Goal: Task Accomplishment & Management: Use online tool/utility

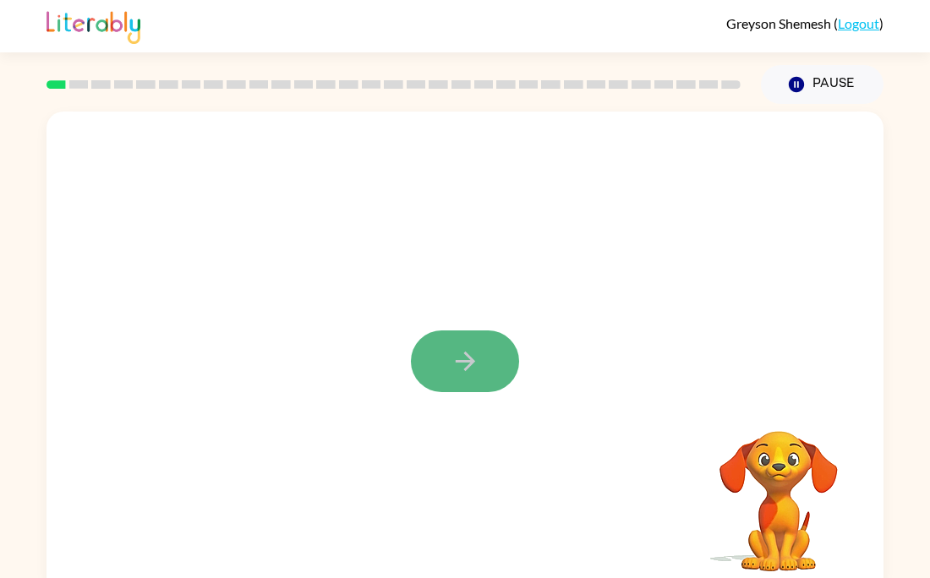
click at [421, 371] on button "button" at bounding box center [465, 362] width 108 height 62
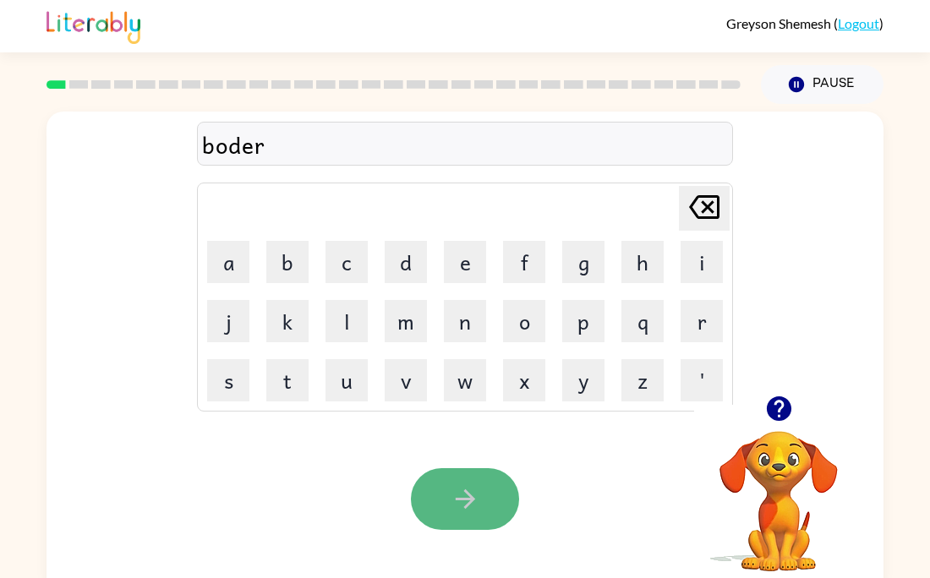
click at [440, 512] on button "button" at bounding box center [465, 499] width 108 height 62
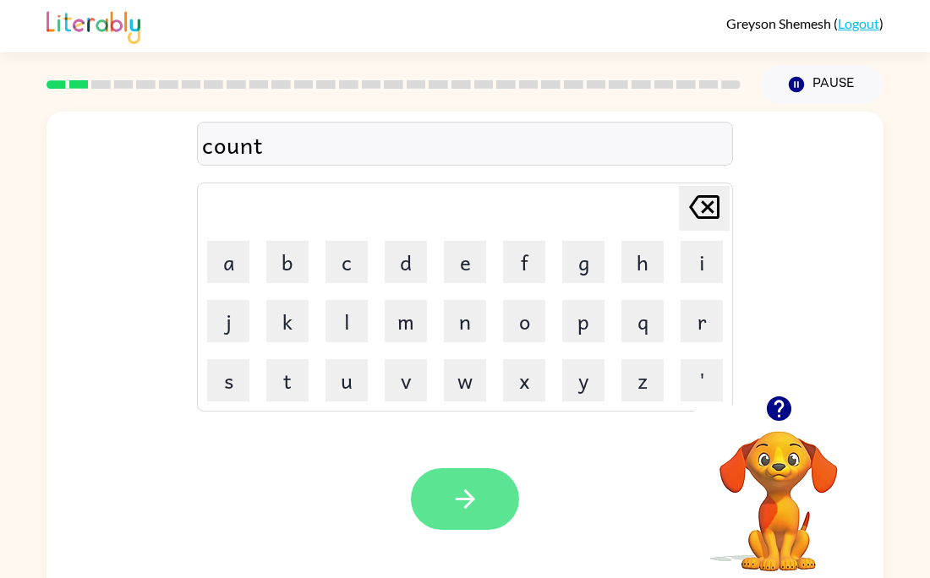
click at [482, 518] on button "button" at bounding box center [465, 499] width 108 height 62
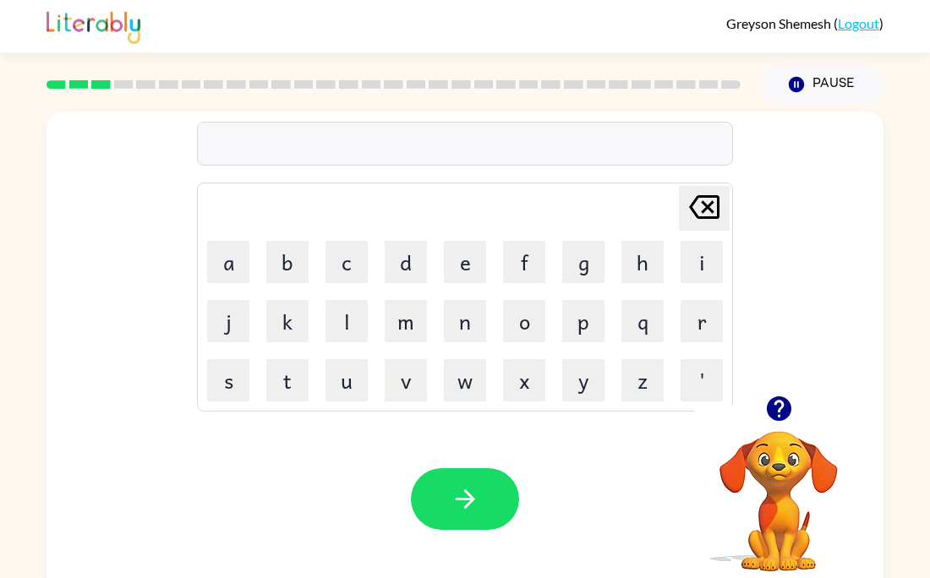
click at [379, 497] on div "Your browser must support playing .mp4 files to use Literably. Please try using…" at bounding box center [465, 499] width 837 height 190
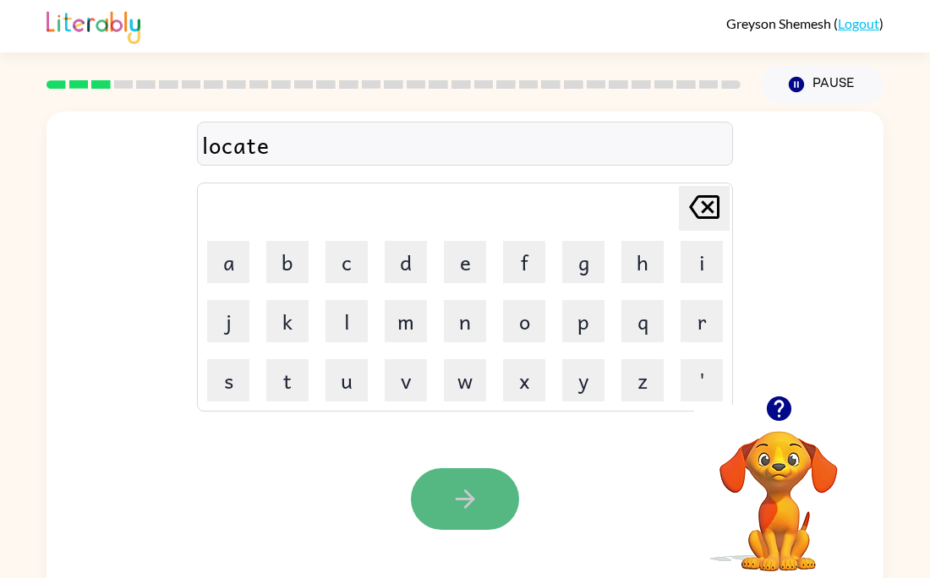
click at [495, 513] on button "button" at bounding box center [465, 499] width 108 height 62
click at [505, 496] on button "button" at bounding box center [465, 499] width 108 height 62
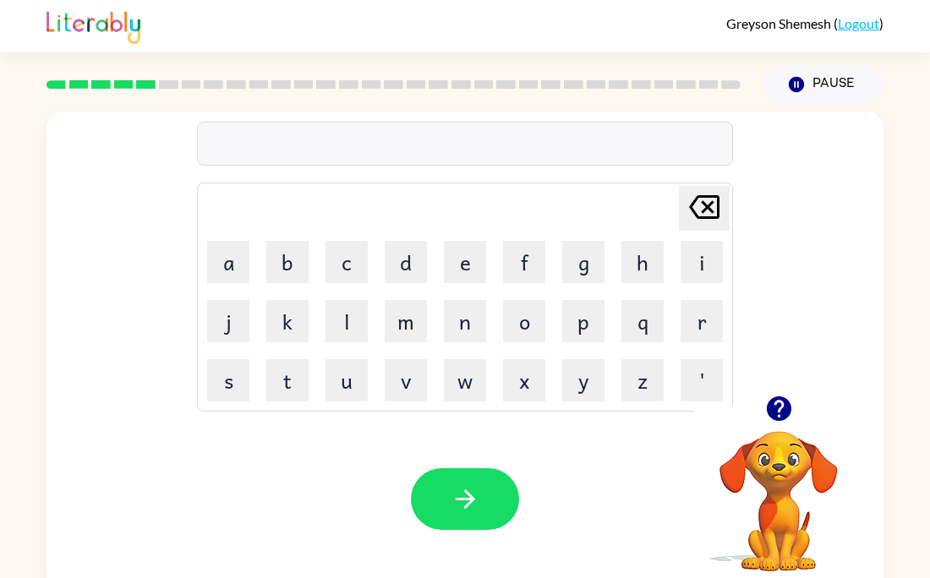
click at [788, 421] on icon "button" at bounding box center [779, 409] width 30 height 30
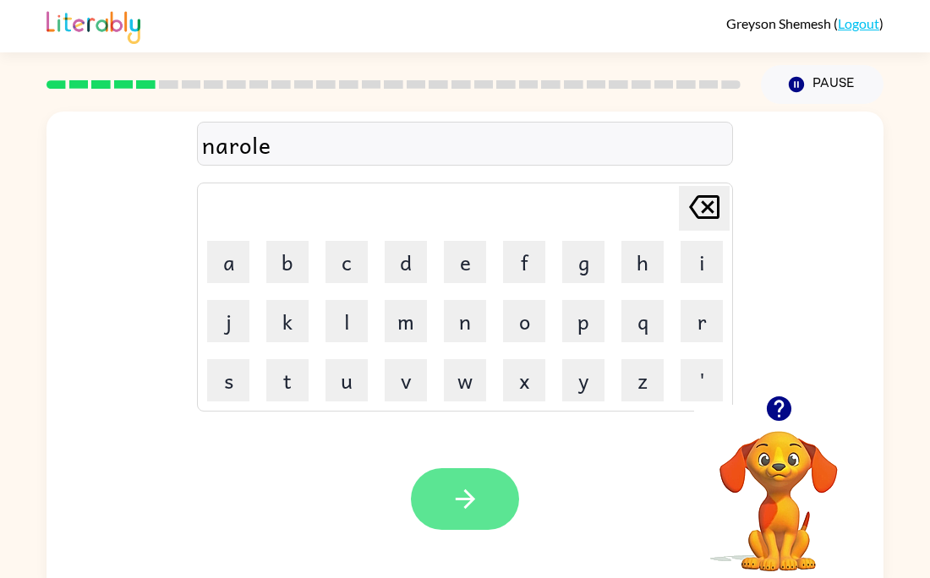
click at [507, 493] on button "button" at bounding box center [465, 499] width 108 height 62
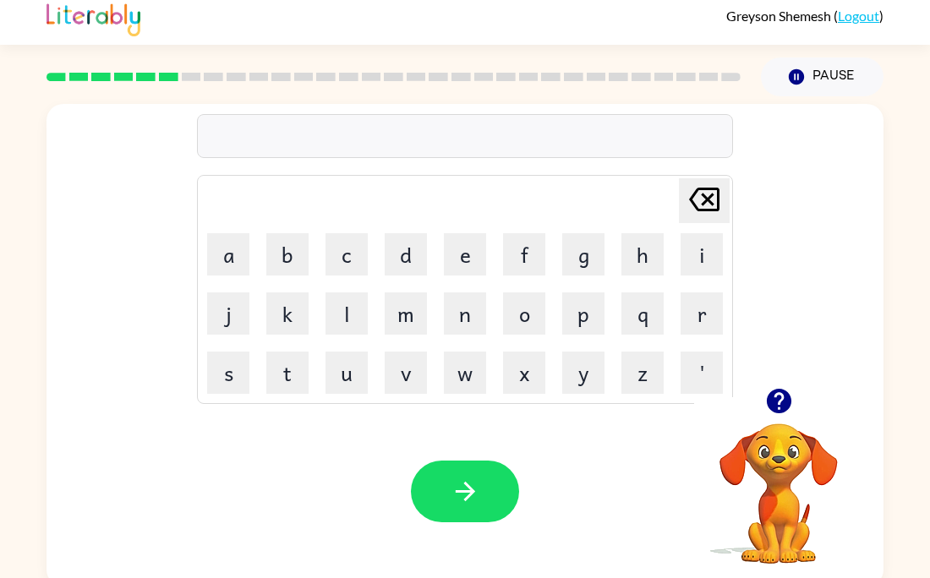
click at [800, 449] on video "Your browser must support playing .mp4 files to use Literably. Please try using…" at bounding box center [778, 481] width 169 height 169
click at [771, 396] on icon "button" at bounding box center [778, 401] width 25 height 25
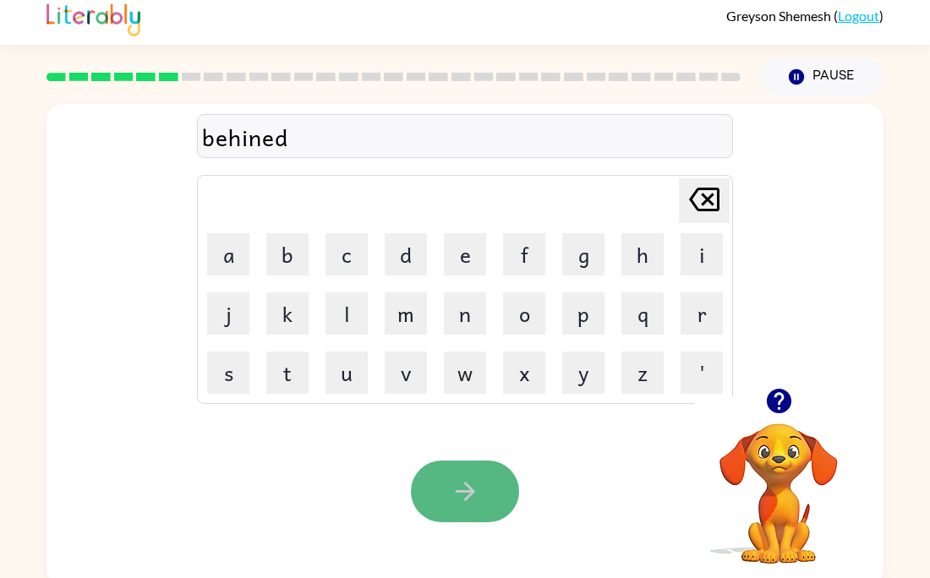
click at [461, 471] on button "button" at bounding box center [465, 492] width 108 height 62
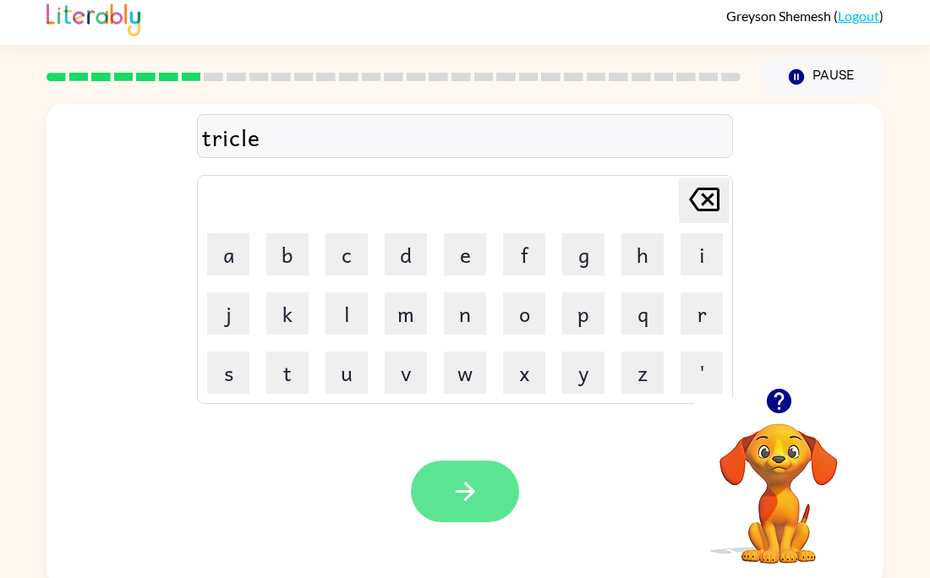
click at [474, 492] on icon "button" at bounding box center [464, 491] width 19 height 19
click at [453, 474] on button "button" at bounding box center [465, 492] width 108 height 62
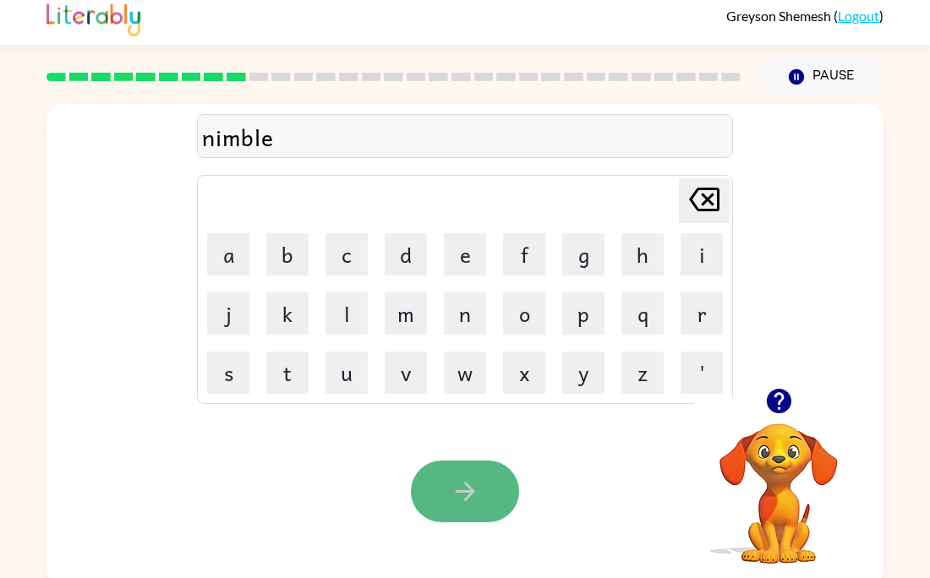
click at [479, 495] on icon "button" at bounding box center [466, 492] width 30 height 30
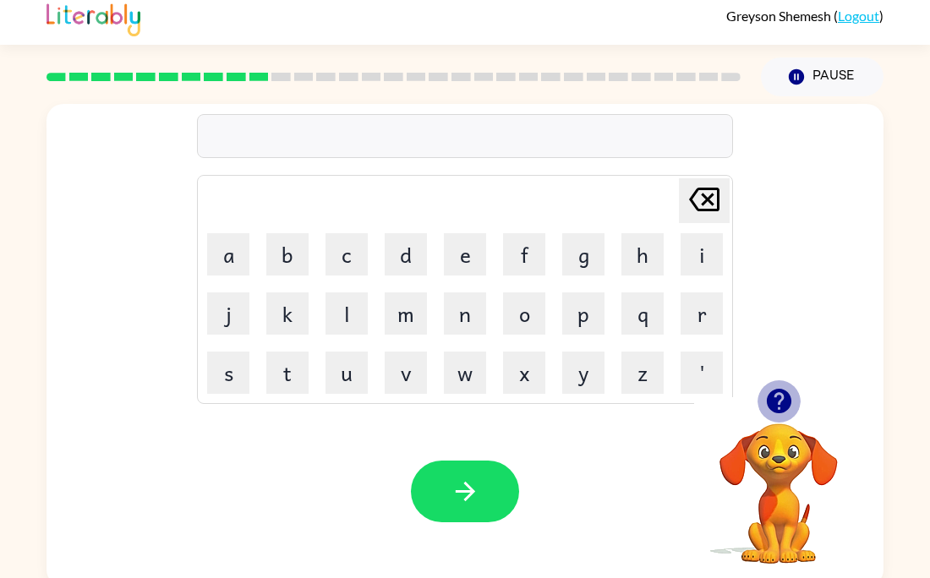
click at [775, 392] on icon "button" at bounding box center [778, 401] width 25 height 25
click at [777, 406] on icon "button" at bounding box center [778, 401] width 25 height 25
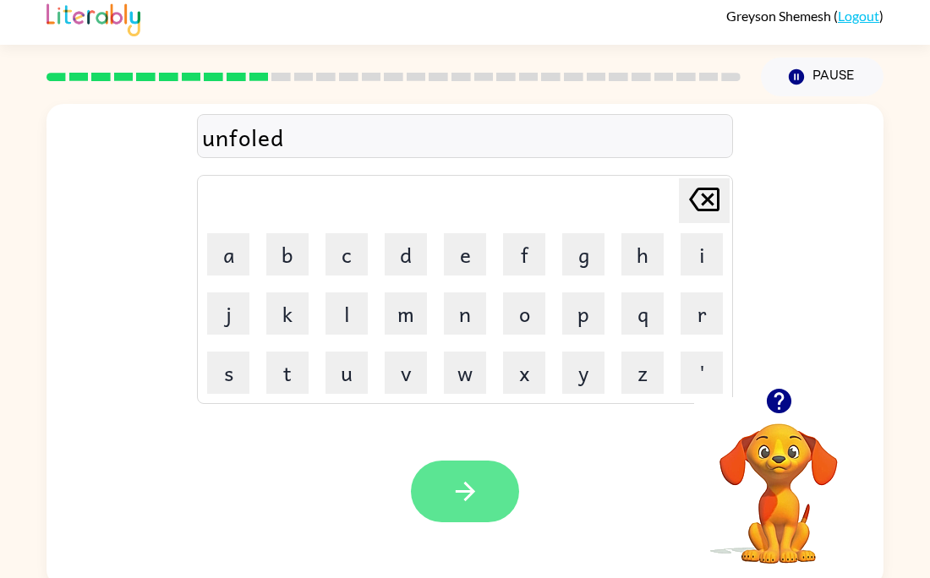
click at [463, 507] on button "button" at bounding box center [465, 492] width 108 height 62
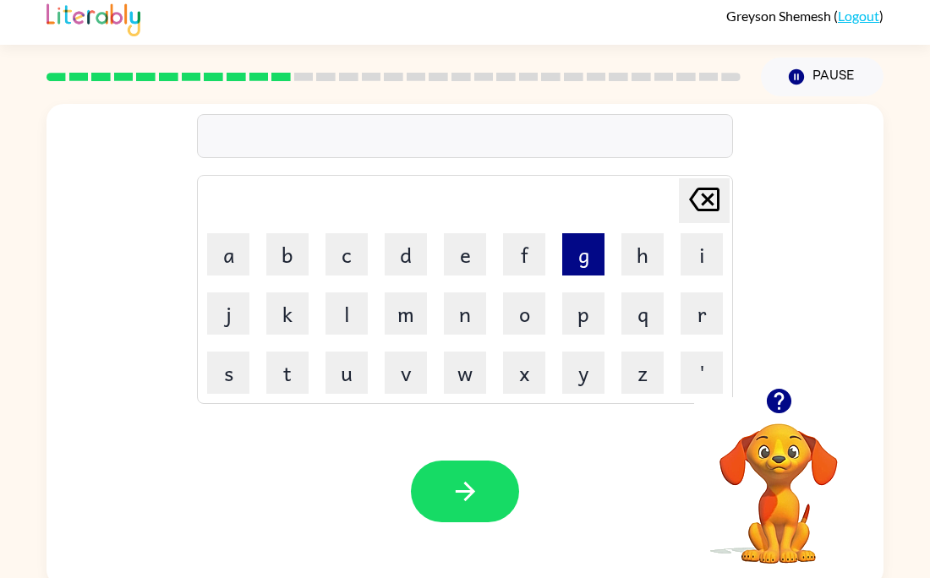
click at [575, 260] on button "g" at bounding box center [583, 254] width 42 height 42
type button "g"
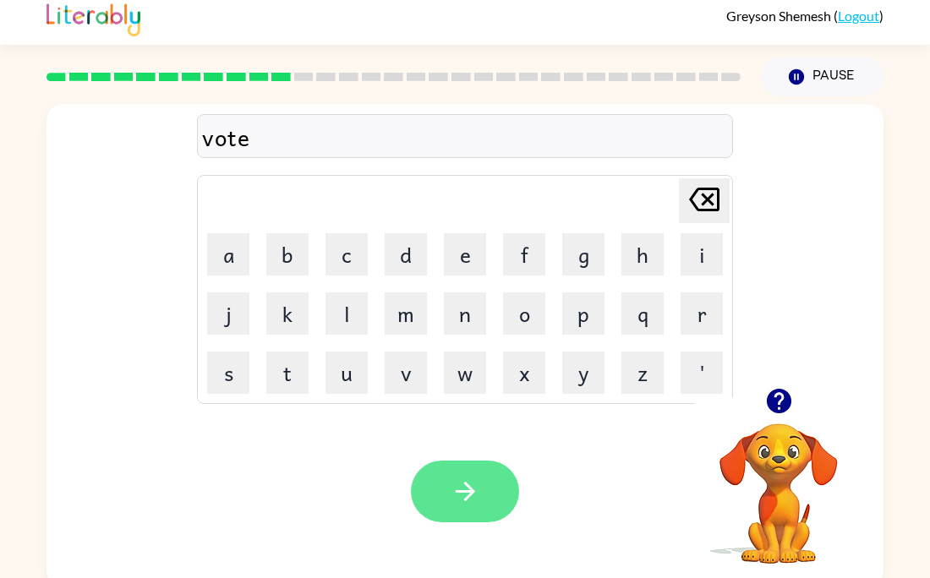
click at [496, 478] on button "button" at bounding box center [465, 492] width 108 height 62
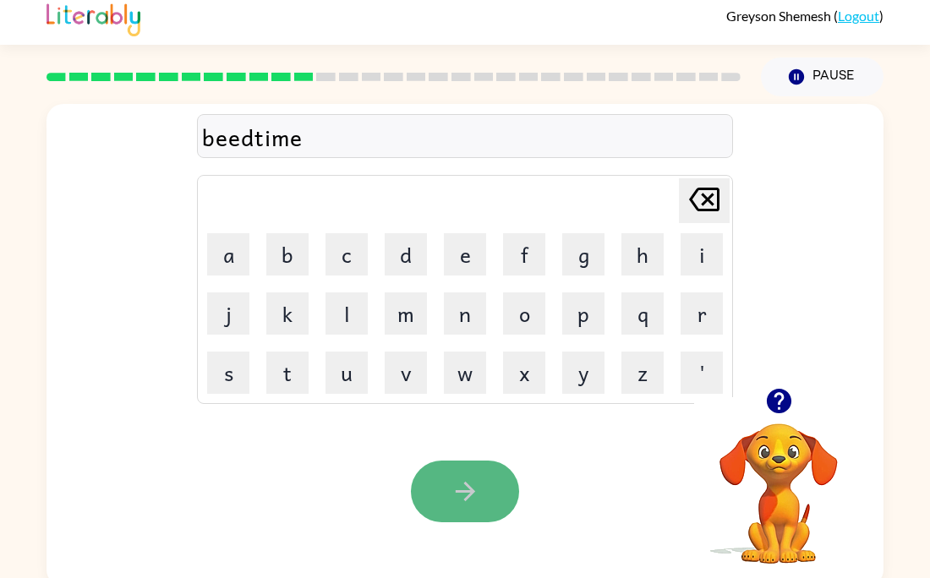
click at [468, 495] on icon "button" at bounding box center [464, 491] width 19 height 19
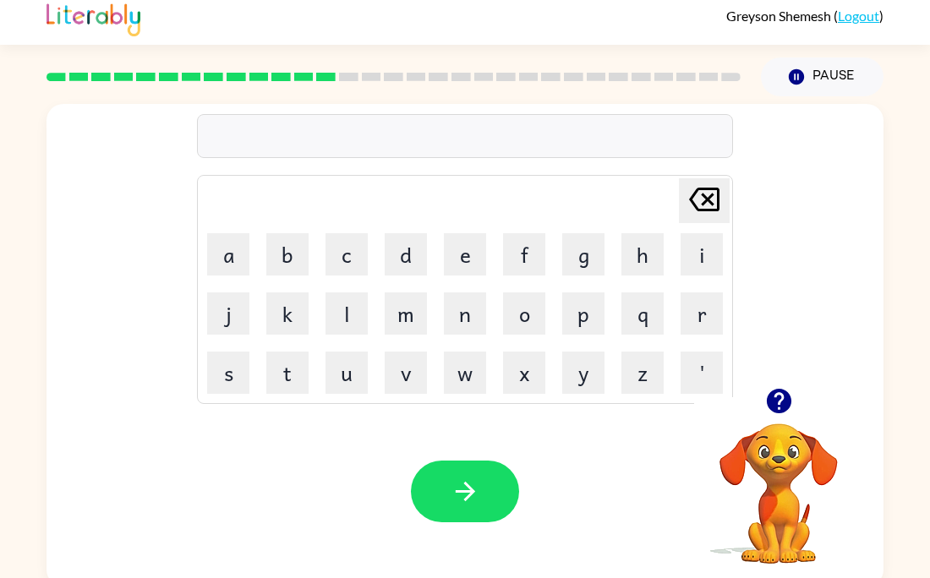
click at [784, 386] on button "button" at bounding box center [779, 401] width 43 height 43
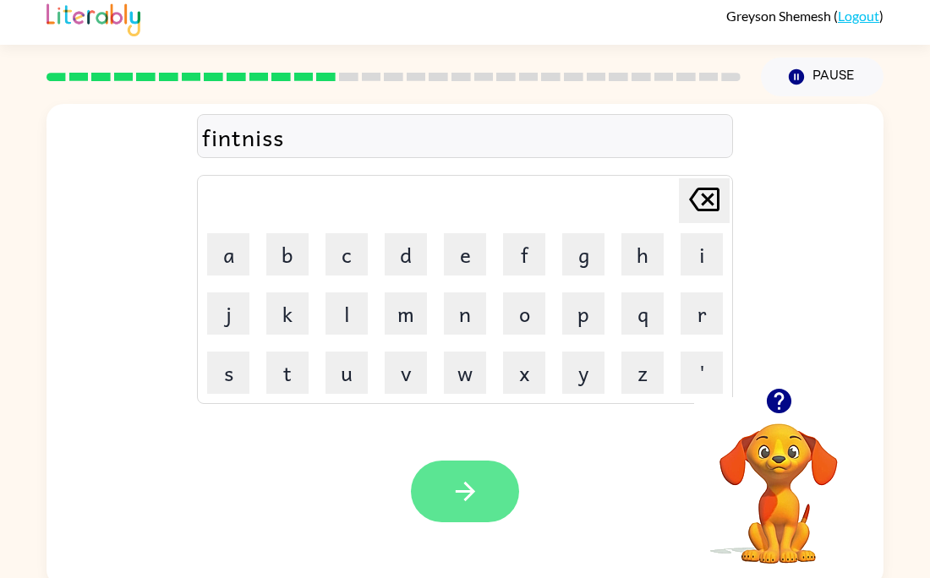
click at [502, 472] on button "button" at bounding box center [465, 492] width 108 height 62
click at [485, 506] on button "button" at bounding box center [465, 492] width 108 height 62
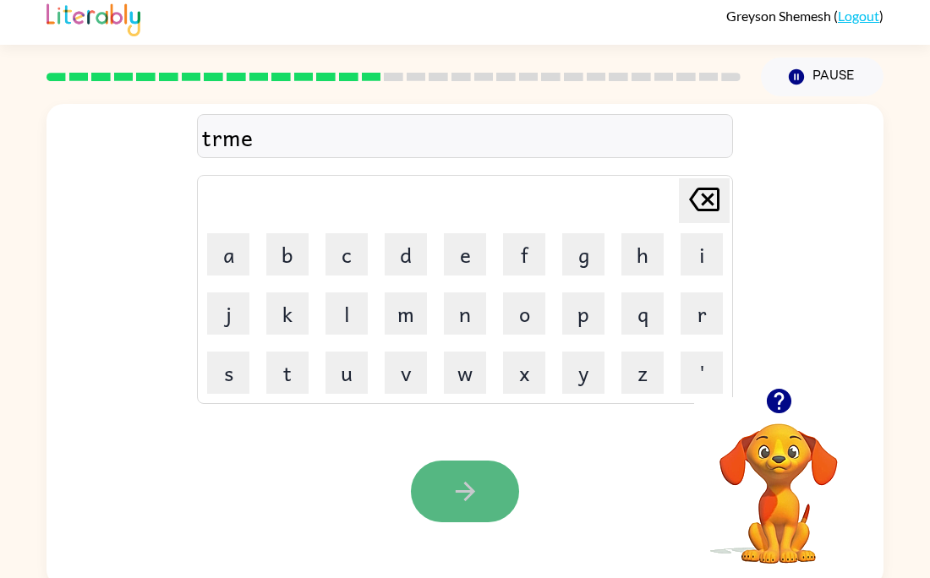
click at [453, 477] on icon "button" at bounding box center [466, 492] width 30 height 30
click at [467, 507] on button "button" at bounding box center [465, 492] width 108 height 62
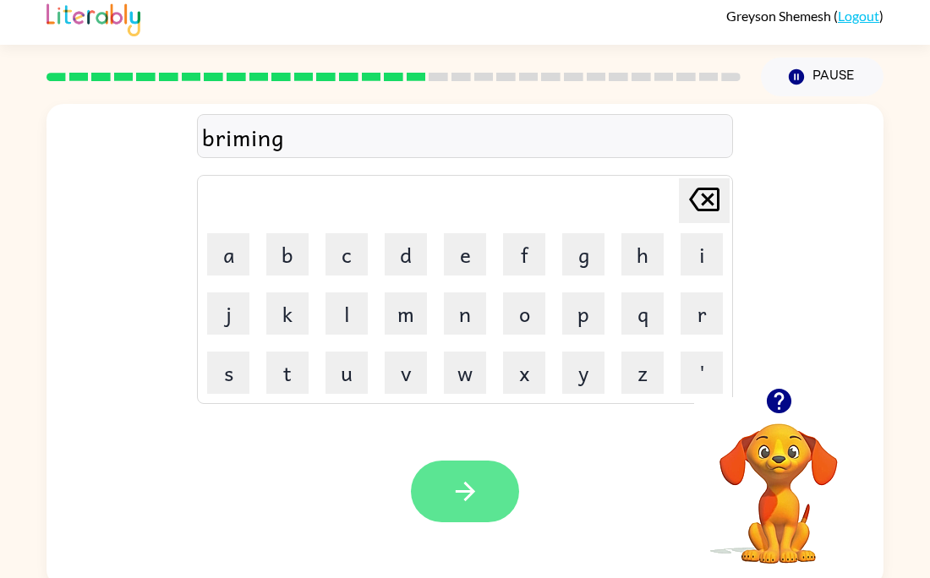
click at [459, 489] on icon "button" at bounding box center [466, 492] width 30 height 30
click at [496, 479] on button "button" at bounding box center [465, 492] width 108 height 62
click at [491, 468] on button "button" at bounding box center [465, 492] width 108 height 62
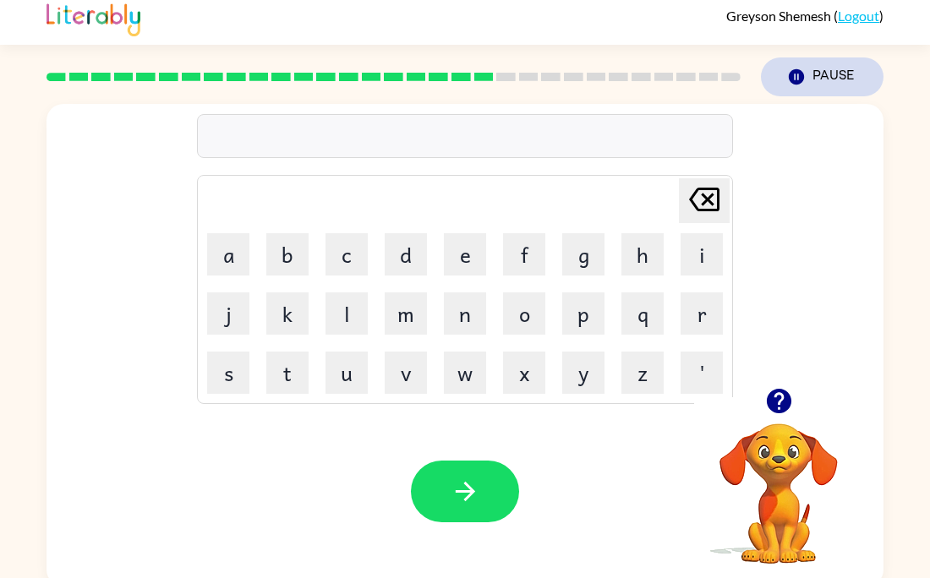
click at [790, 68] on icon "Pause" at bounding box center [796, 77] width 19 height 19
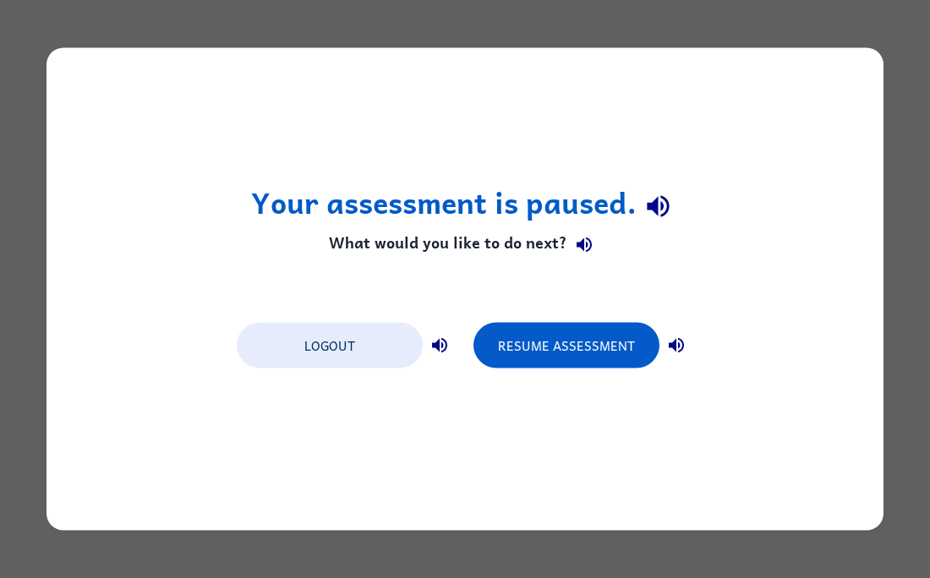
scroll to position [0, 0]
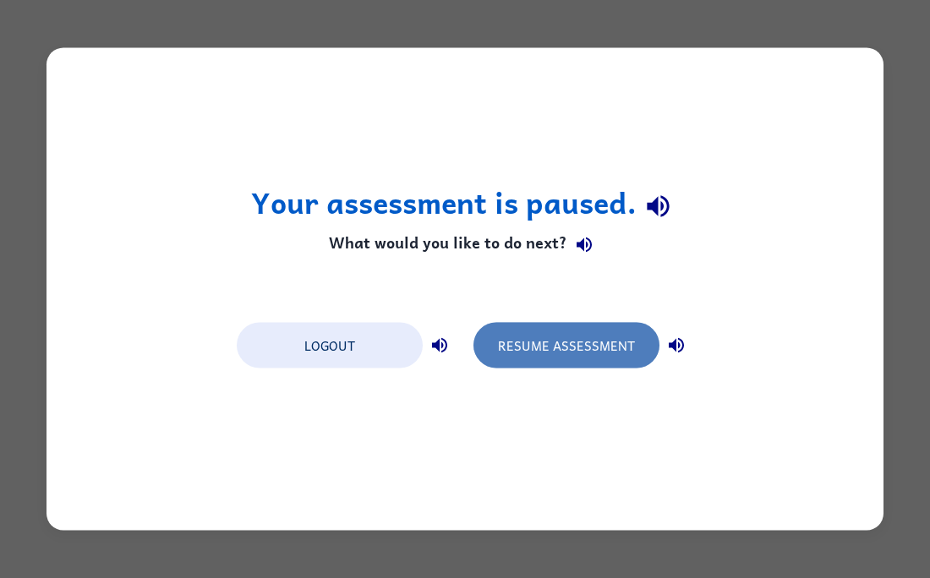
click at [596, 343] on button "Resume Assessment" at bounding box center [567, 346] width 186 height 46
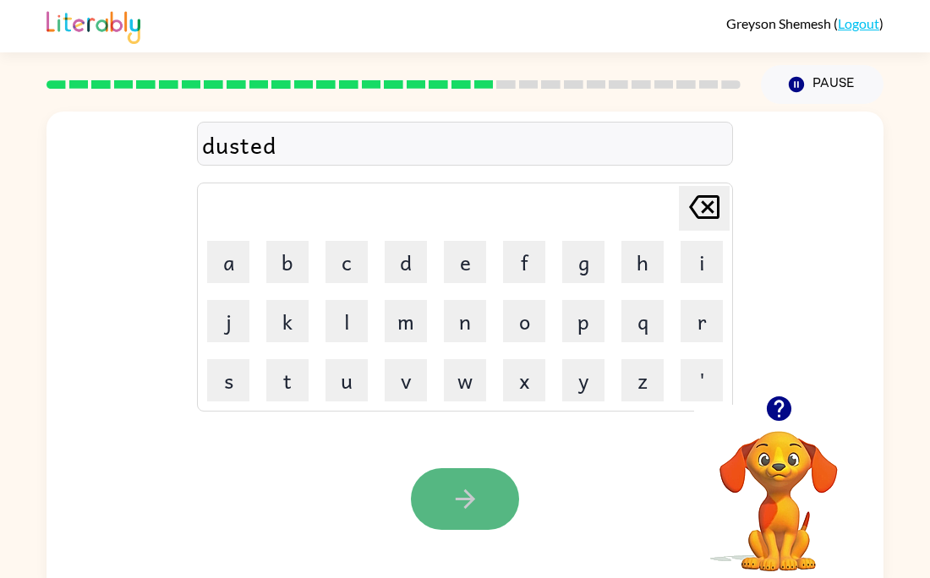
click at [464, 507] on icon "button" at bounding box center [464, 499] width 19 height 19
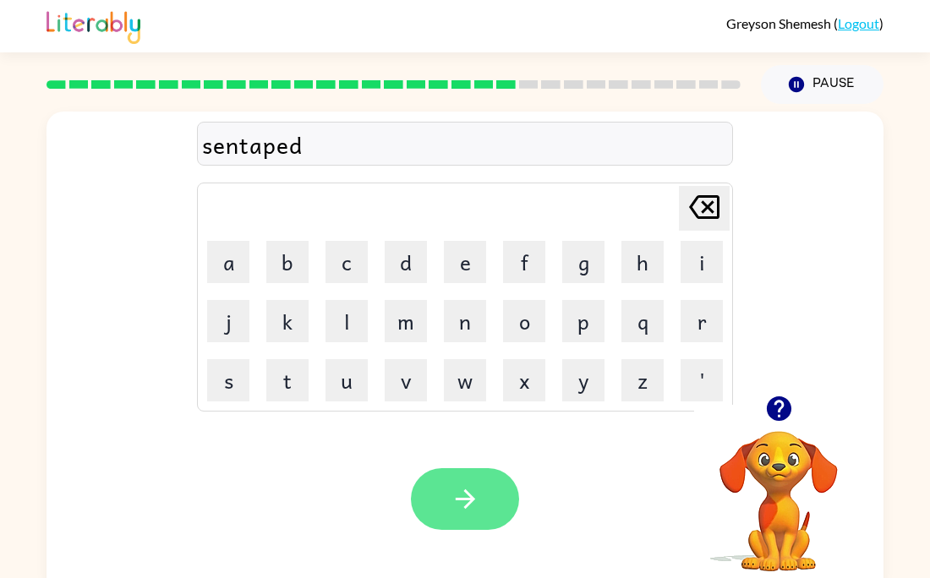
click at [465, 473] on button "button" at bounding box center [465, 499] width 108 height 62
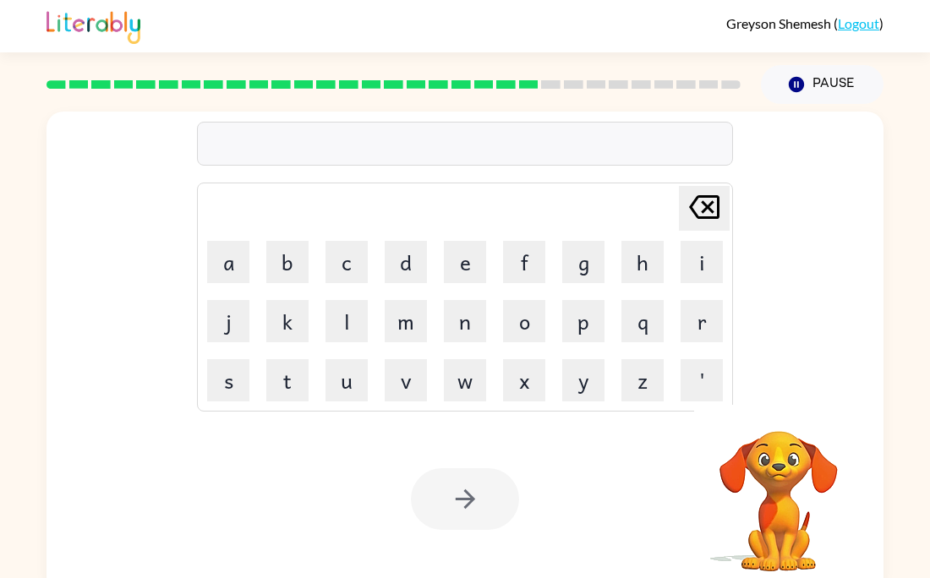
click at [474, 494] on div at bounding box center [465, 499] width 108 height 62
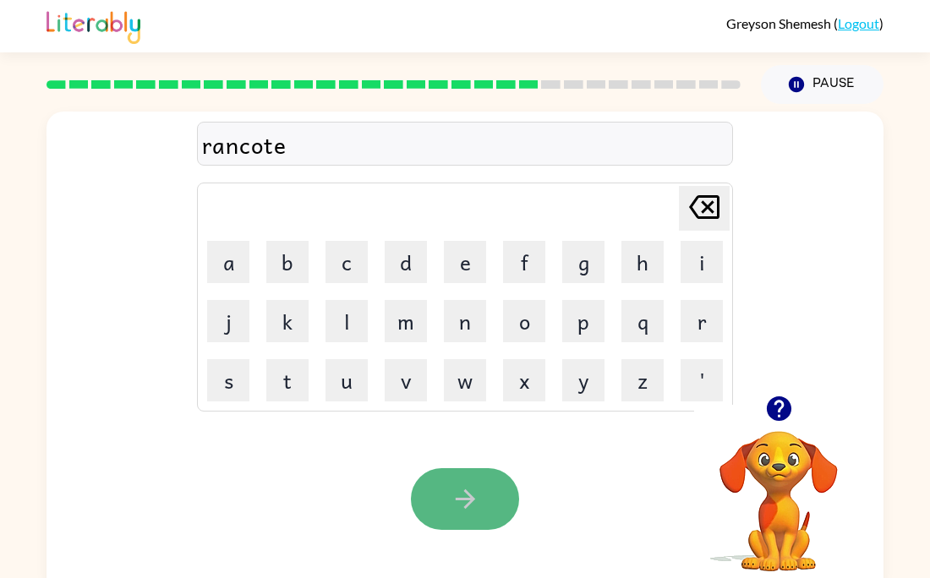
click at [467, 510] on icon "button" at bounding box center [466, 500] width 30 height 30
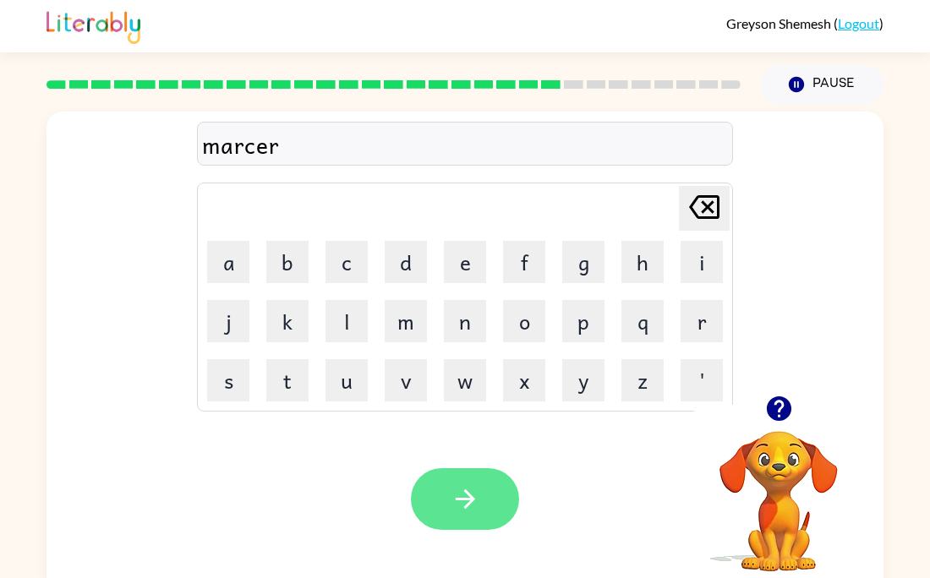
click at [459, 514] on button "button" at bounding box center [465, 499] width 108 height 62
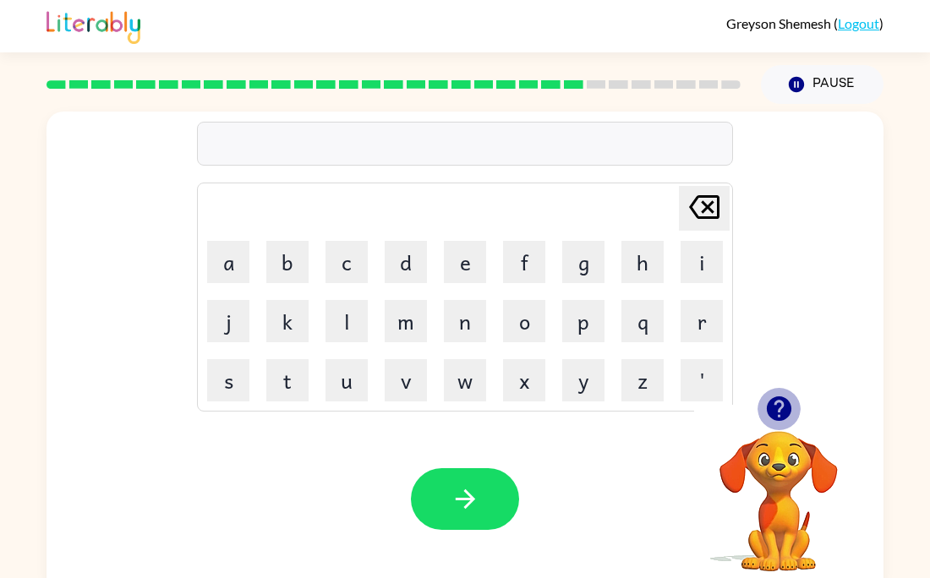
click at [780, 406] on icon "button" at bounding box center [778, 409] width 25 height 25
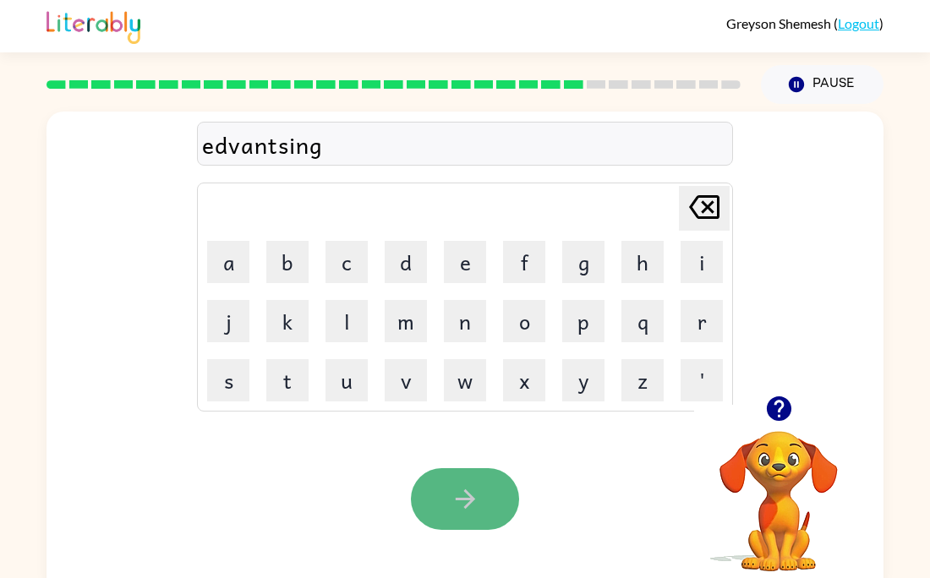
click at [500, 485] on button "button" at bounding box center [465, 499] width 108 height 62
click at [471, 497] on icon "button" at bounding box center [464, 499] width 19 height 19
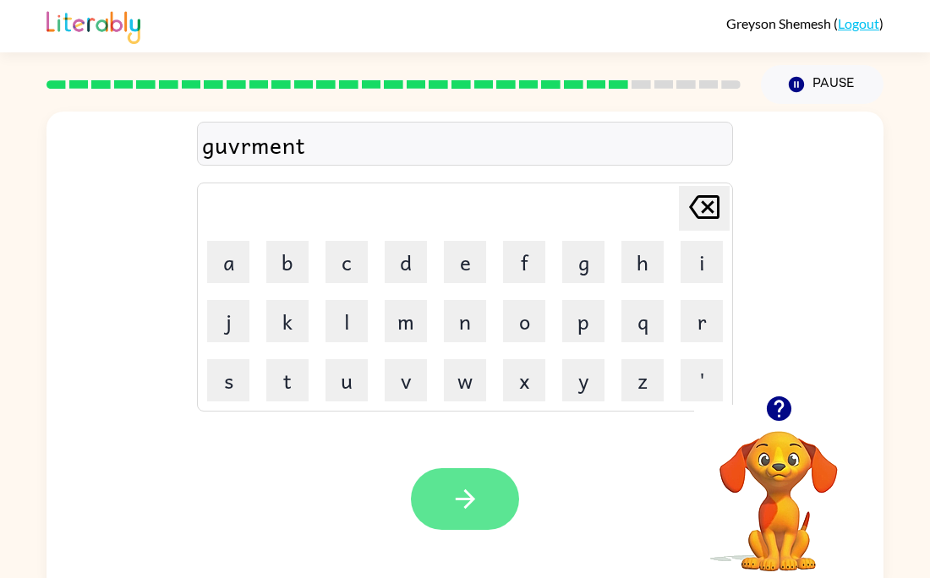
click at [486, 491] on button "button" at bounding box center [465, 499] width 108 height 62
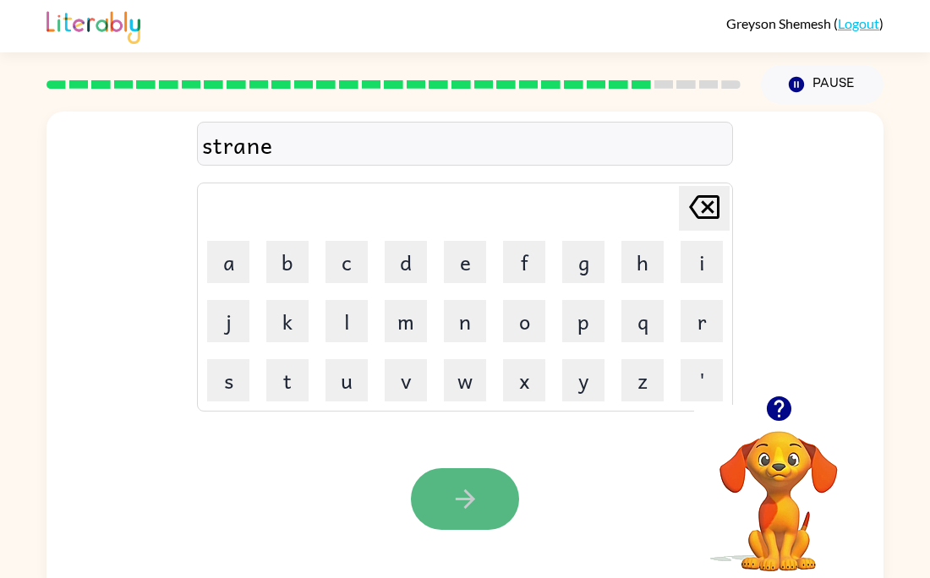
click at [488, 521] on button "button" at bounding box center [465, 499] width 108 height 62
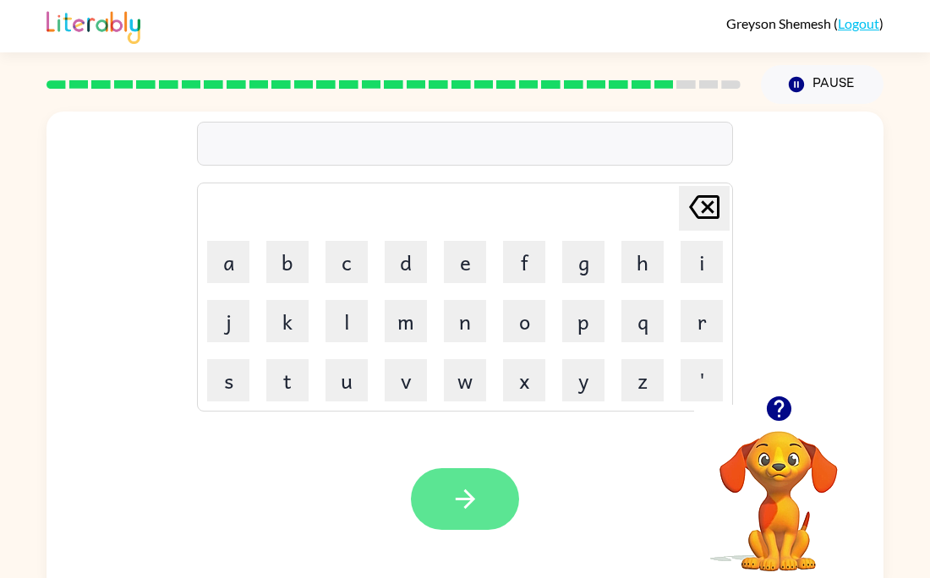
click at [488, 474] on button "button" at bounding box center [465, 499] width 108 height 62
click at [438, 530] on div "Your browser must support playing .mp4 files to use Literably. Please try using…" at bounding box center [465, 499] width 837 height 190
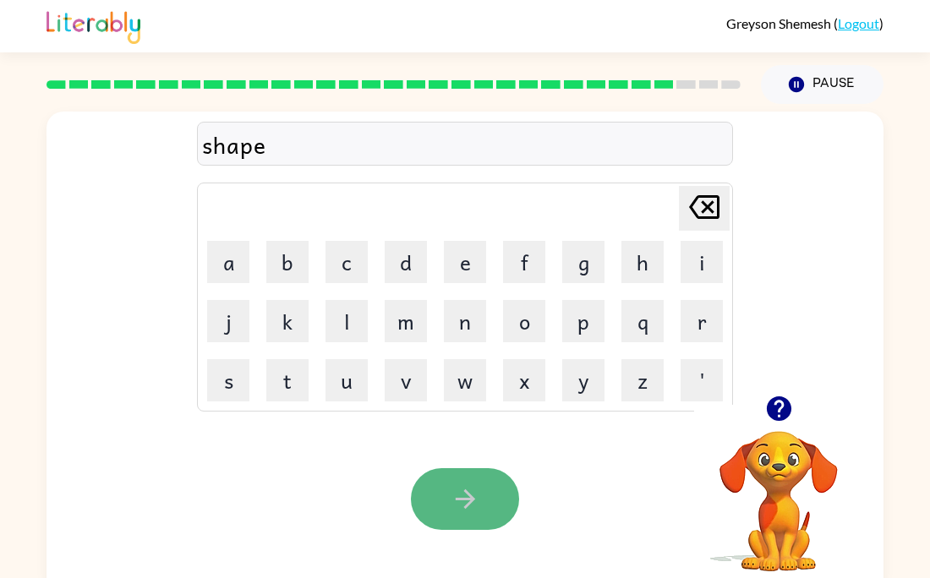
click at [495, 513] on button "button" at bounding box center [465, 499] width 108 height 62
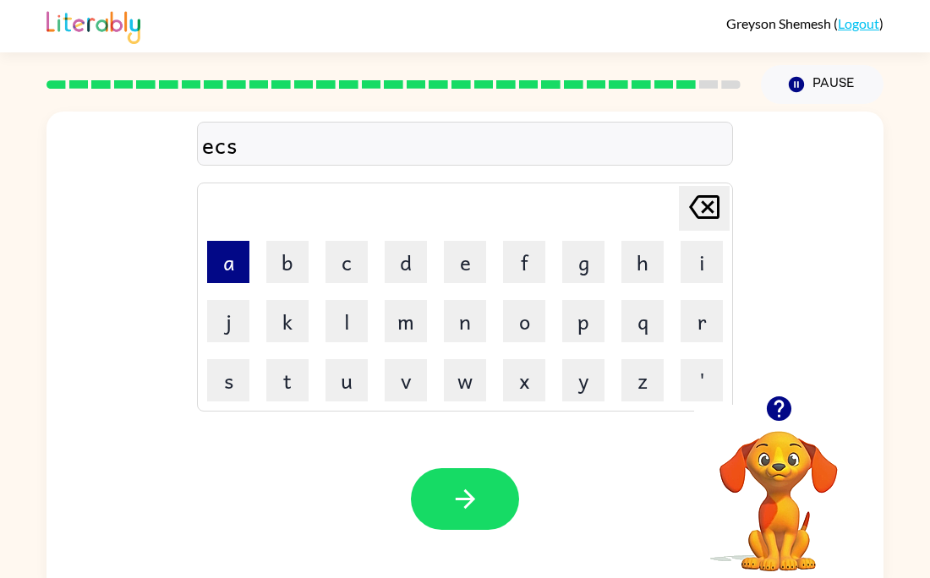
click at [229, 273] on button "a" at bounding box center [228, 262] width 42 height 42
click at [347, 328] on button "l" at bounding box center [347, 321] width 42 height 42
click at [698, 266] on button "i" at bounding box center [702, 262] width 42 height 42
click at [458, 336] on button "n" at bounding box center [465, 321] width 42 height 42
click at [288, 394] on button "t" at bounding box center [287, 380] width 42 height 42
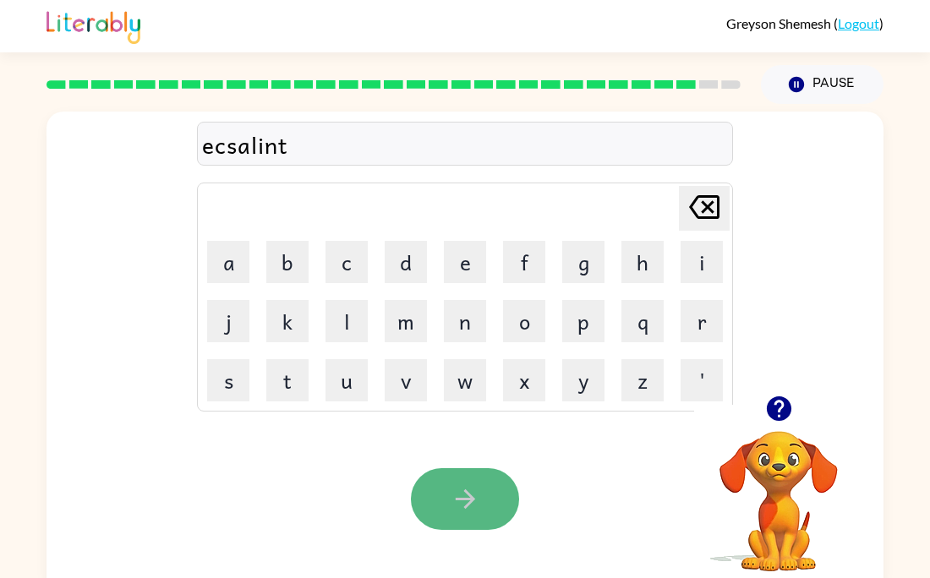
click at [429, 486] on button "button" at bounding box center [465, 499] width 108 height 62
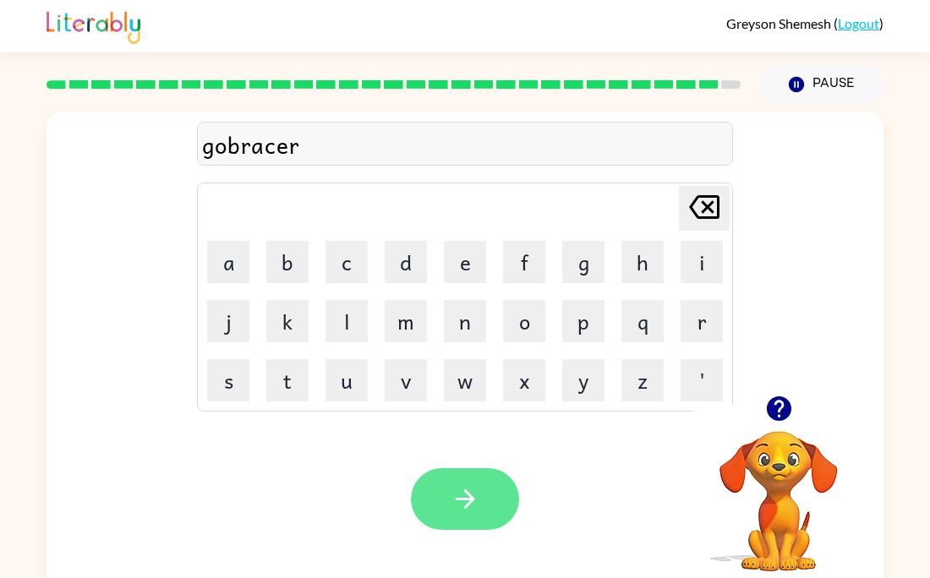
click at [453, 491] on icon "button" at bounding box center [466, 500] width 30 height 30
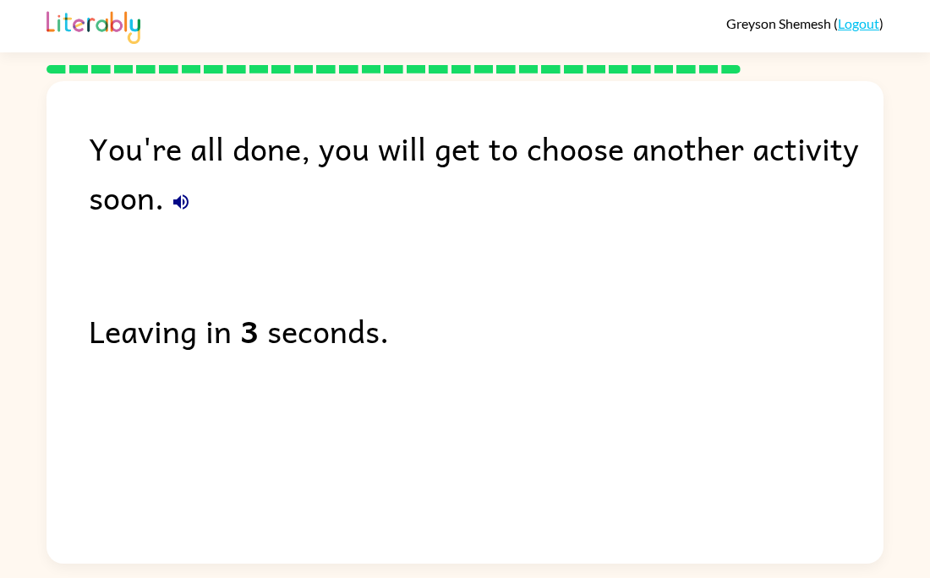
click at [453, 491] on div "You're all done, you will get to choose another activity soon. Leaving in 3 sec…" at bounding box center [465, 318] width 837 height 474
